Goal: Feedback & Contribution: Contribute content

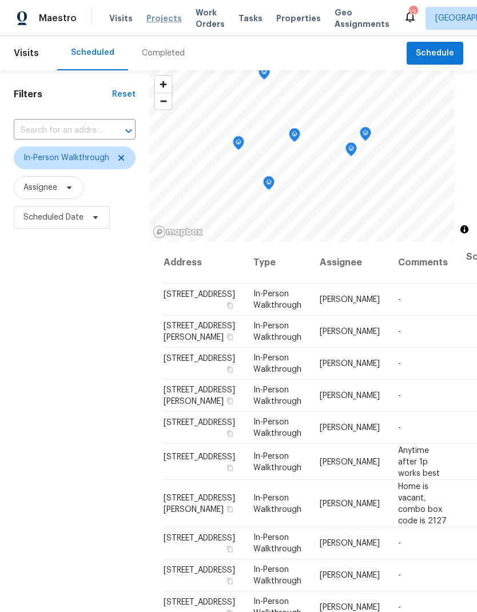
click at [165, 20] on span "Projects" at bounding box center [163, 18] width 35 height 11
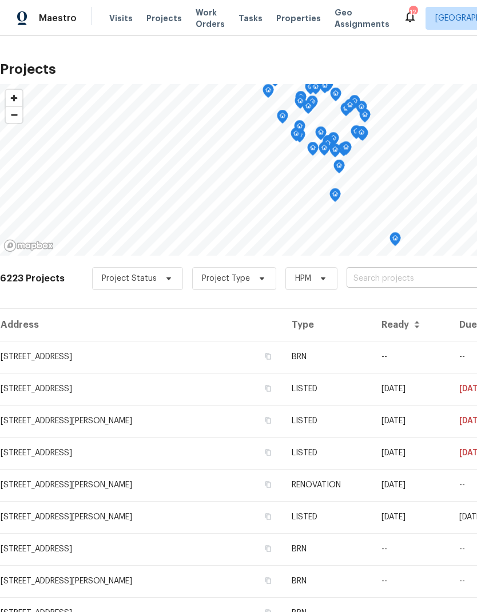
click at [375, 273] on input "text" at bounding box center [412, 279] width 131 height 18
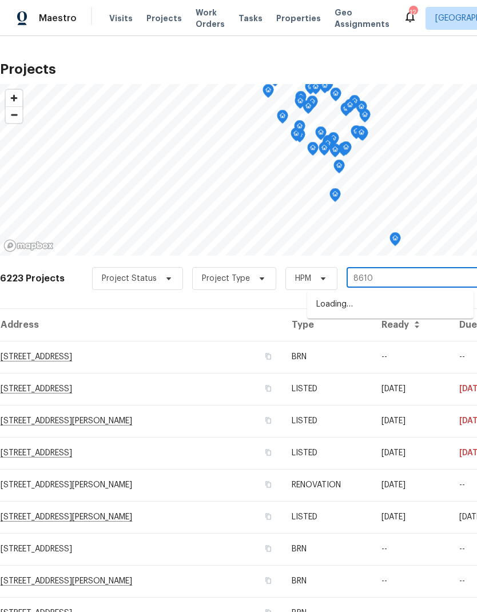
type input "8610"
click at [376, 303] on li "[STREET_ADDRESS]" at bounding box center [390, 304] width 166 height 19
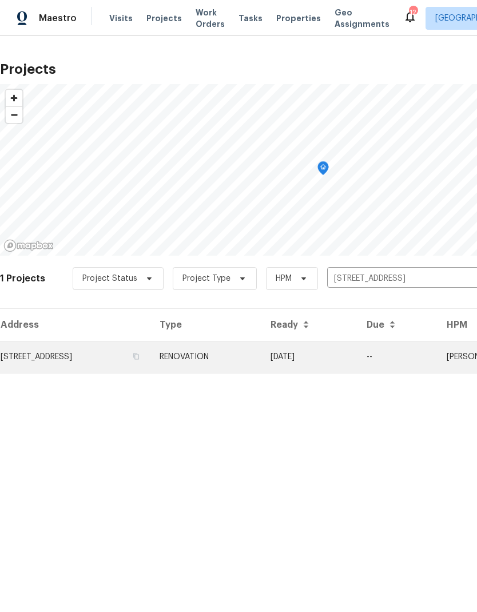
click at [74, 356] on td "[STREET_ADDRESS]" at bounding box center [75, 357] width 150 height 32
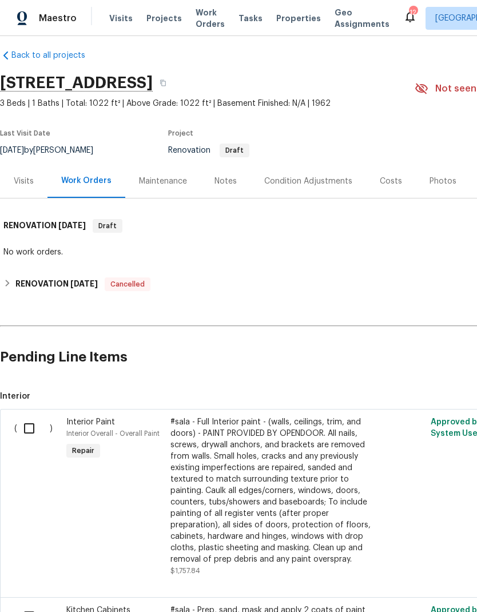
scroll to position [9, 0]
click at [220, 186] on div "Notes" at bounding box center [226, 181] width 22 height 11
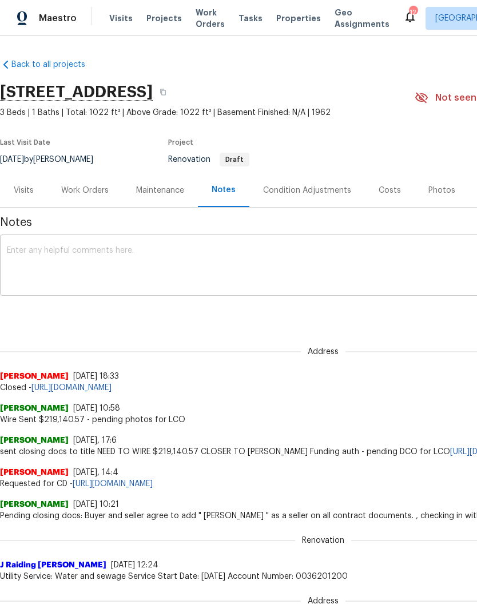
click at [201, 241] on div "x ​" at bounding box center [323, 266] width 646 height 58
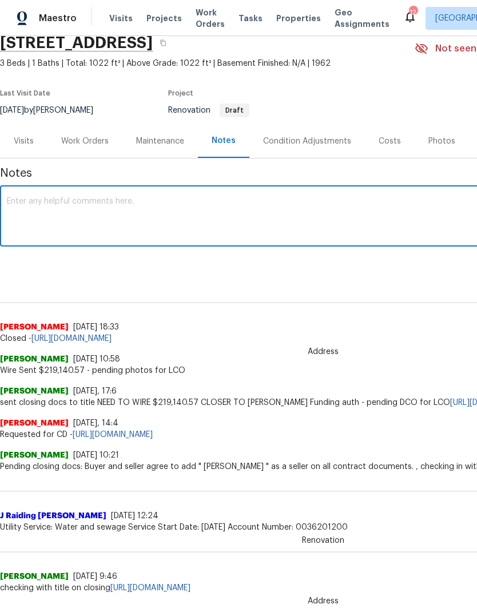
scroll to position [49, 0]
click at [203, 211] on textarea at bounding box center [323, 217] width 633 height 40
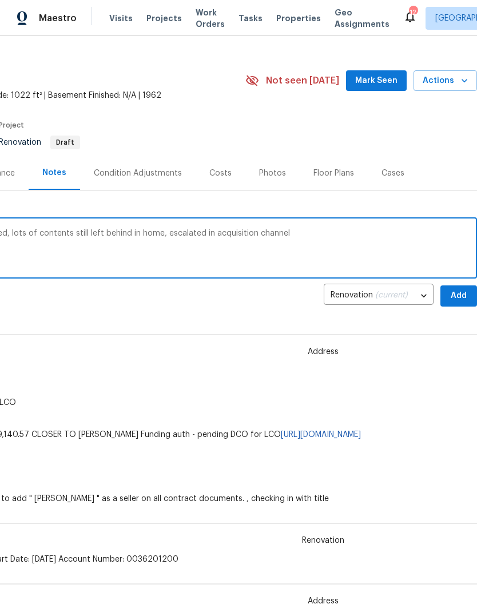
scroll to position [15, 169]
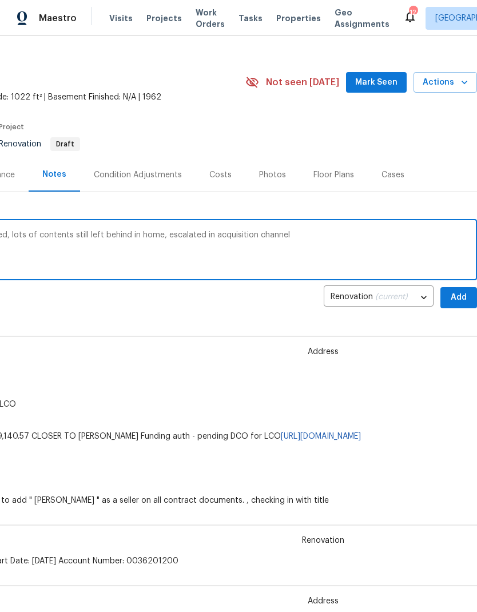
type textarea "Home has not been fully vacated or emptied, lots of contents still left behind …"
click at [463, 298] on span "Add" at bounding box center [459, 298] width 18 height 14
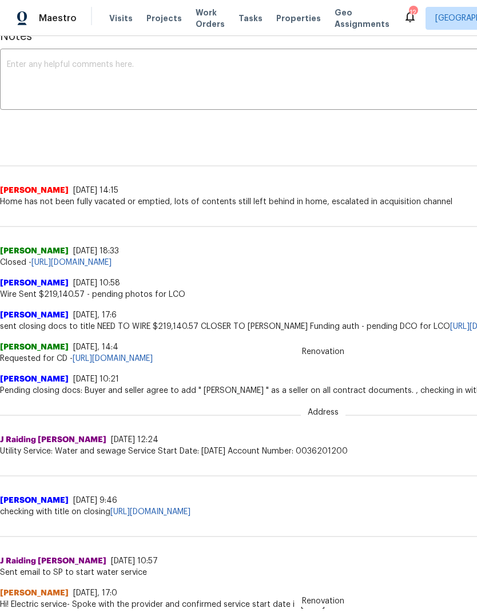
scroll to position [187, 0]
